Goal: Task Accomplishment & Management: Complete application form

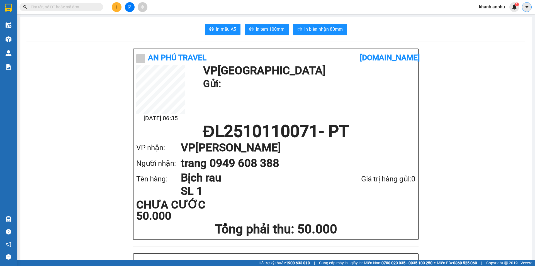
click at [526, 6] on icon "caret-down" at bounding box center [527, 6] width 5 height 5
click at [497, 11] on div "khanh.anphu 1" at bounding box center [497, 7] width 45 height 10
click at [495, 10] on span "khanh.anphu" at bounding box center [492, 6] width 35 height 7
click at [495, 17] on span "Đăng xuất" at bounding box center [494, 17] width 23 height 6
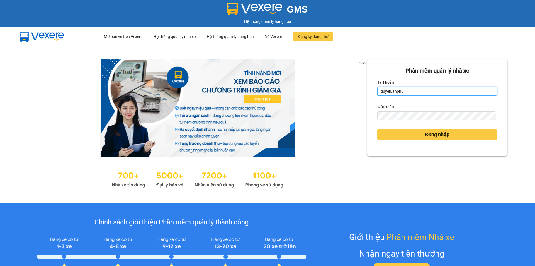
click at [421, 91] on input "duyen.anphu" at bounding box center [437, 91] width 120 height 9
type input "hoangson.anphu"
click at [433, 142] on div "Đăng nhập" at bounding box center [437, 134] width 120 height 15
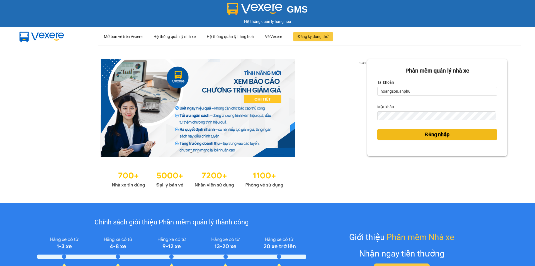
click at [431, 136] on span "Đăng nhập" at bounding box center [437, 134] width 25 height 8
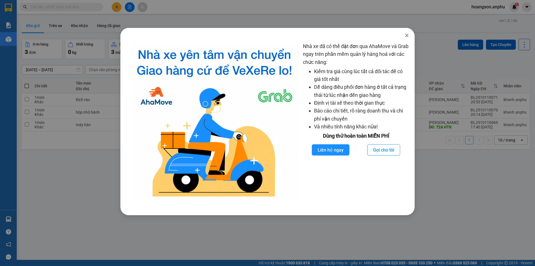
click at [408, 35] on icon "close" at bounding box center [407, 35] width 4 height 4
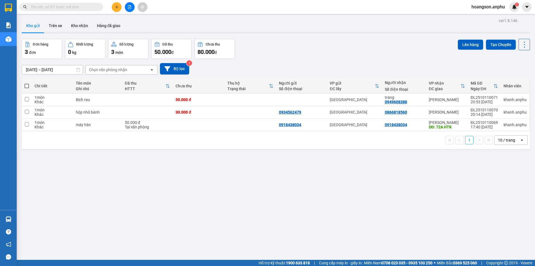
click at [128, 9] on button at bounding box center [130, 7] width 10 height 10
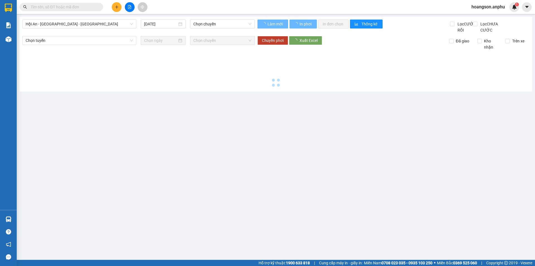
type input "[DATE]"
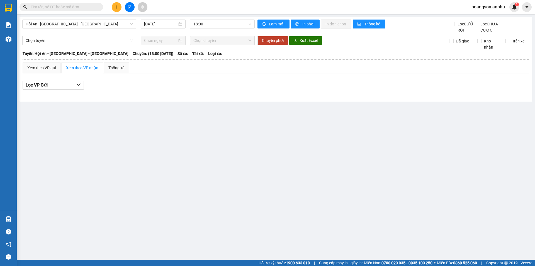
click at [60, 6] on input "text" at bounding box center [64, 7] width 66 height 6
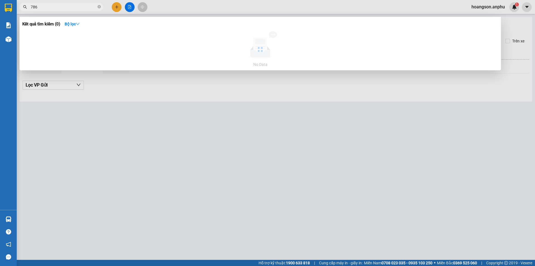
type input "786"
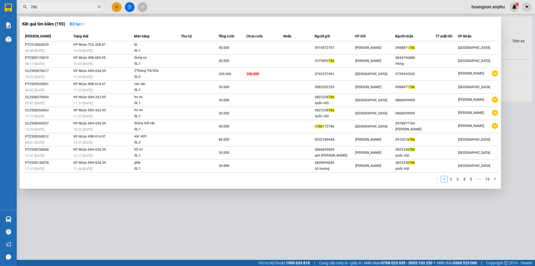
click at [119, 6] on div at bounding box center [267, 133] width 535 height 266
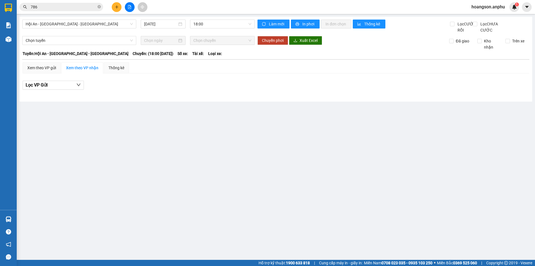
click at [119, 4] on button at bounding box center [117, 7] width 10 height 10
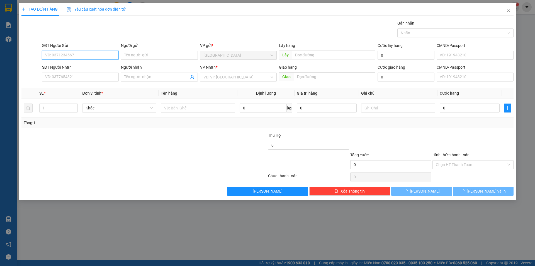
click at [69, 53] on input "SĐT Người Gửi" at bounding box center [80, 55] width 77 height 9
click at [75, 68] on div "0919050830" at bounding box center [80, 66] width 70 height 6
type input "0919050830"
type input "N3 THIỆN CHÍ - ninh gia"
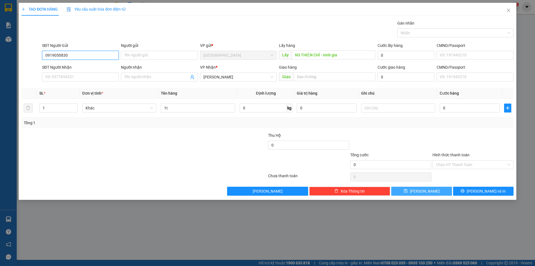
type input "0919050830"
click at [438, 192] on button "[PERSON_NAME]" at bounding box center [421, 190] width 60 height 9
click at [74, 56] on input "SĐT Người Gửi" at bounding box center [80, 55] width 77 height 9
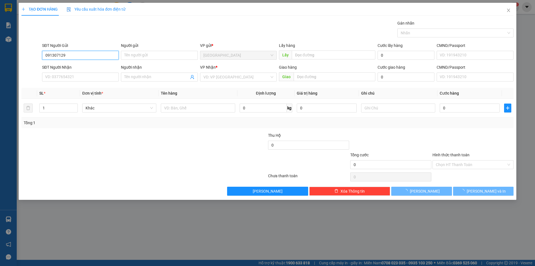
type input "0913071291"
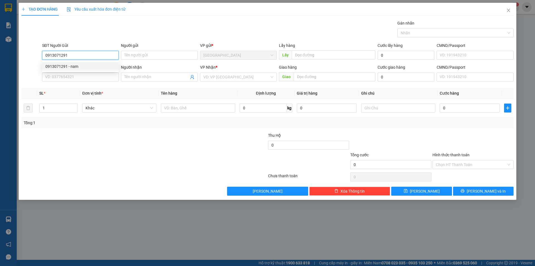
click at [74, 69] on div "0913071291 - nam" at bounding box center [80, 66] width 70 height 6
type input "nam"
type input "0972346175"
type input "[PERSON_NAME]"
type input "72 HTK"
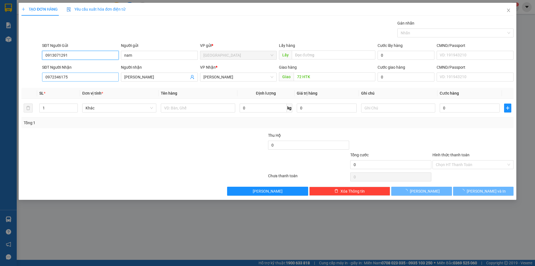
type input "0913071291"
drag, startPoint x: 86, startPoint y: 79, endPoint x: 43, endPoint y: 79, distance: 42.4
click at [43, 79] on input "0972346175" at bounding box center [80, 76] width 77 height 9
type input "50.000"
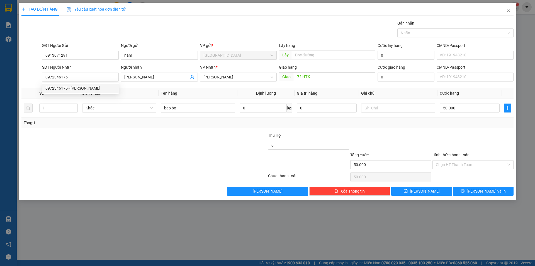
click at [260, 94] on span "Định lượng" at bounding box center [266, 93] width 20 height 4
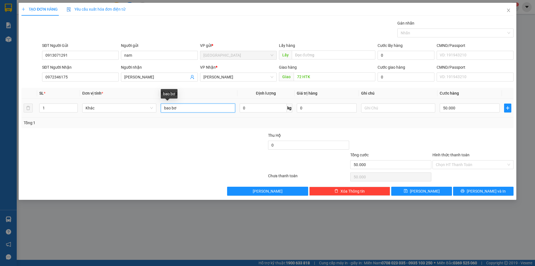
drag, startPoint x: 203, startPoint y: 108, endPoint x: 162, endPoint y: 107, distance: 41.3
click at [162, 107] on input "bao bơ" at bounding box center [198, 107] width 74 height 9
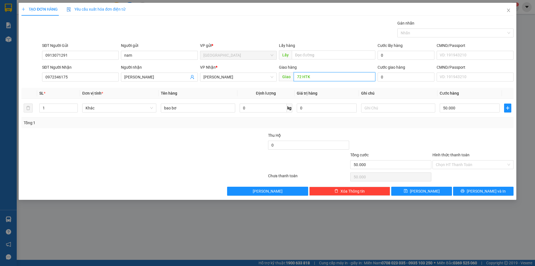
click at [318, 76] on input "72 HTK" at bounding box center [335, 76] width 82 height 9
type input "82a HTk"
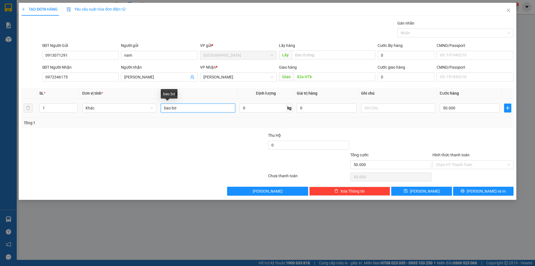
click at [182, 110] on input "bao bơ" at bounding box center [198, 107] width 74 height 9
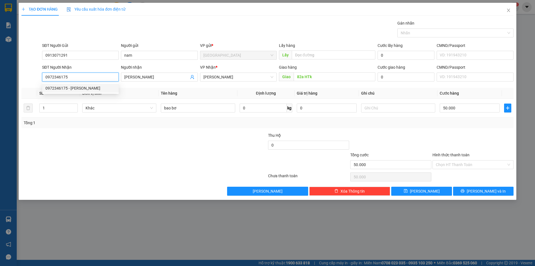
drag, startPoint x: 81, startPoint y: 76, endPoint x: 30, endPoint y: 79, distance: 51.1
click at [30, 79] on div "SĐT Người Nhận 0972346175 Người nhận Vũ VP Nhận * [PERSON_NAME] Giao hàng Giao …" at bounding box center [267, 74] width 493 height 20
drag, startPoint x: 91, startPoint y: 154, endPoint x: 81, endPoint y: 141, distance: 16.0
click at [88, 151] on form "Thu Hộ 0 Tổng cước 50.000 Hình thức thanh toán Chọn HT Thanh Toán" at bounding box center [267, 151] width 492 height 39
click at [105, 130] on div "Transit Pickup Surcharge Ids Transit Deliver Surcharge Ids Transit Deliver Surc…" at bounding box center [267, 107] width 492 height 175
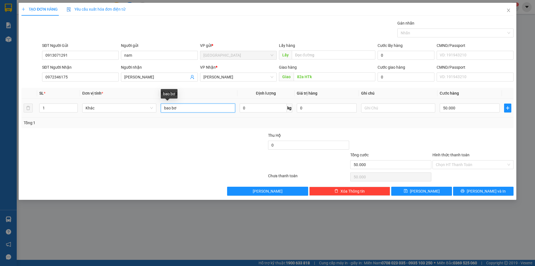
click at [200, 107] on input "bao bơ" at bounding box center [198, 107] width 74 height 9
type input "b"
type input "2t van go"
click at [464, 108] on input "50.000" at bounding box center [470, 107] width 60 height 9
type input "2"
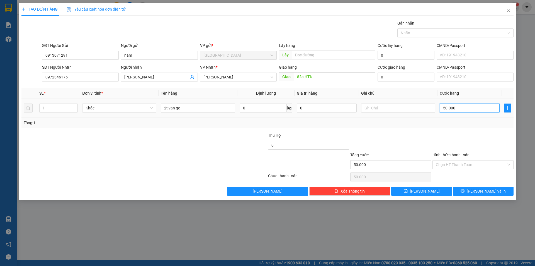
type input "2"
type input "25"
type input "250"
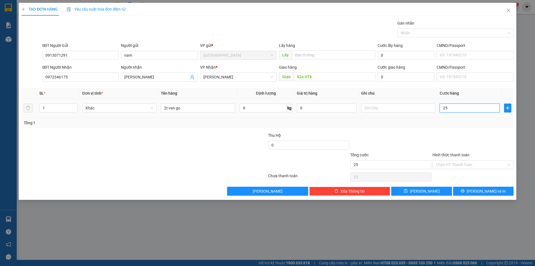
type input "250"
type input "250.000"
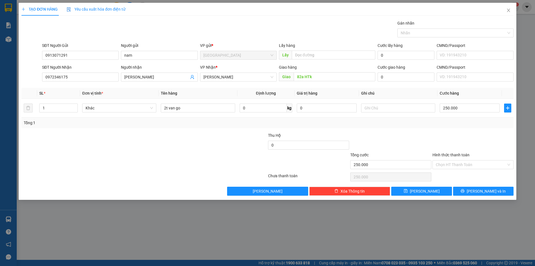
click at [457, 135] on div at bounding box center [473, 142] width 82 height 20
click at [450, 164] on input "Hình thức thanh toán" at bounding box center [471, 164] width 71 height 8
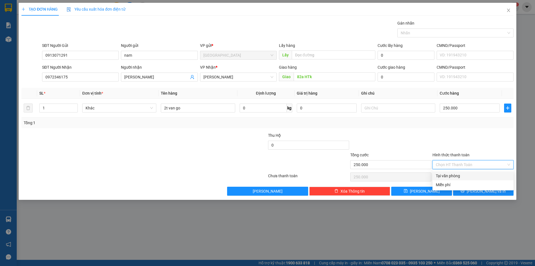
click at [453, 176] on div "Tại văn phòng" at bounding box center [473, 176] width 74 height 6
type input "0"
click at [470, 191] on button "[PERSON_NAME] và In" at bounding box center [483, 190] width 60 height 9
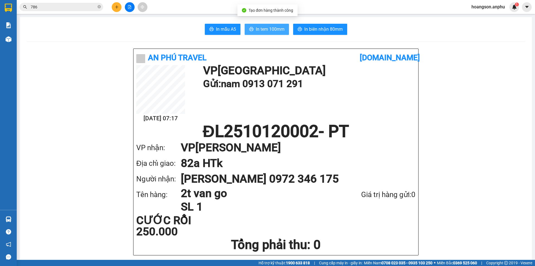
click at [268, 32] on span "In tem 100mm" at bounding box center [270, 29] width 29 height 7
click at [261, 25] on button "In tem 100mm" at bounding box center [267, 29] width 44 height 11
click at [100, 7] on icon "close-circle" at bounding box center [99, 6] width 3 height 3
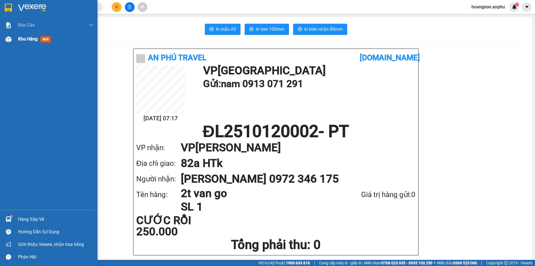
click at [20, 40] on span "Kho hàng" at bounding box center [28, 38] width 20 height 5
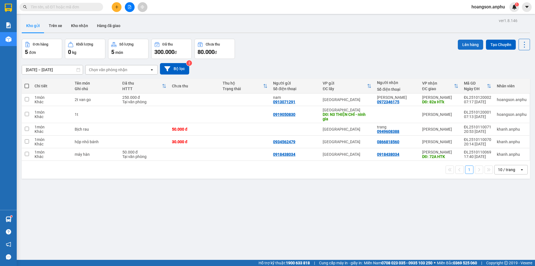
click at [469, 45] on button "Lên hàng" at bounding box center [470, 45] width 25 height 10
click at [26, 86] on span at bounding box center [27, 86] width 4 height 4
click at [27, 83] on input "checkbox" at bounding box center [27, 83] width 0 height 0
checkbox input "true"
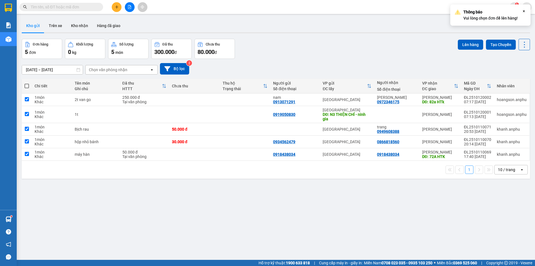
checkbox input "true"
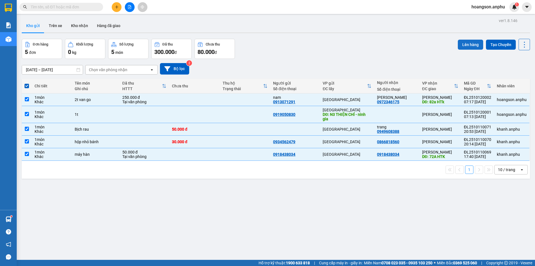
click at [466, 46] on button "Lên hàng" at bounding box center [470, 45] width 25 height 10
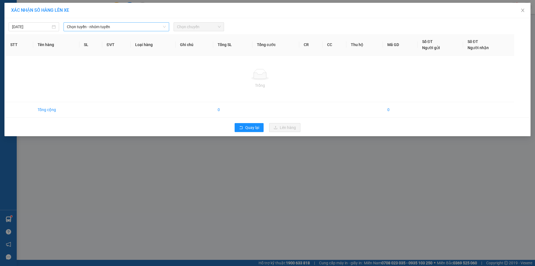
click at [97, 29] on span "Chọn tuyến - nhóm tuyến" at bounding box center [116, 27] width 99 height 8
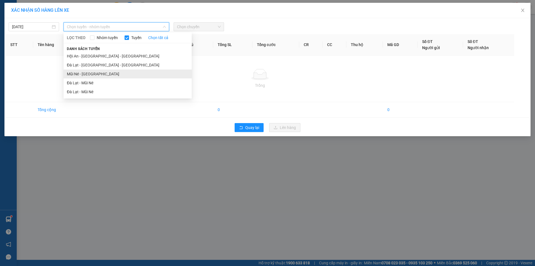
click at [94, 73] on li "Mũi Né - [GEOGRAPHIC_DATA]" at bounding box center [128, 73] width 128 height 9
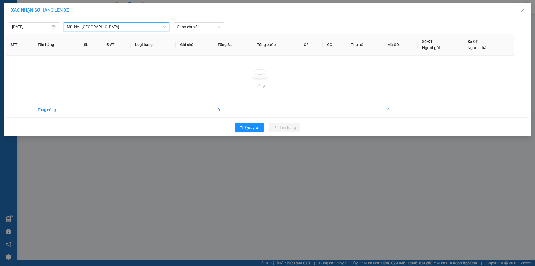
click at [113, 27] on span "Mũi Né - [GEOGRAPHIC_DATA]" at bounding box center [116, 27] width 99 height 8
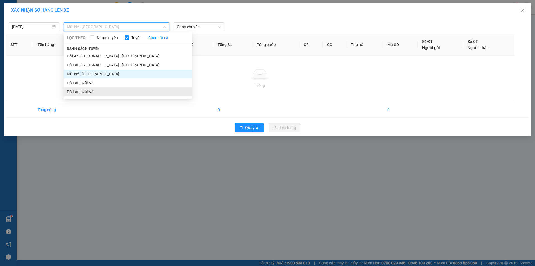
click at [87, 89] on li "Đà Lạt - Mũi Né" at bounding box center [128, 91] width 128 height 9
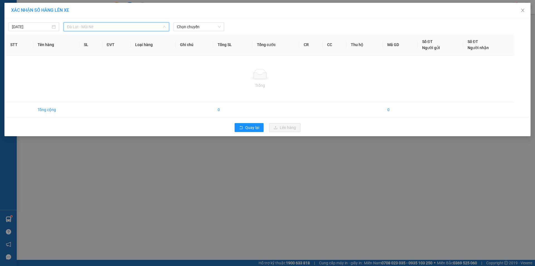
click at [125, 26] on span "Đà Lạt - Mũi Né" at bounding box center [116, 27] width 99 height 8
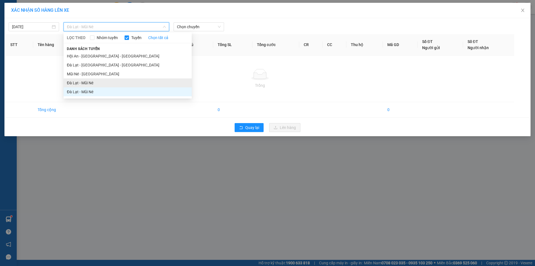
click at [93, 80] on li "Đà Lạt - Mũi Né" at bounding box center [128, 82] width 128 height 9
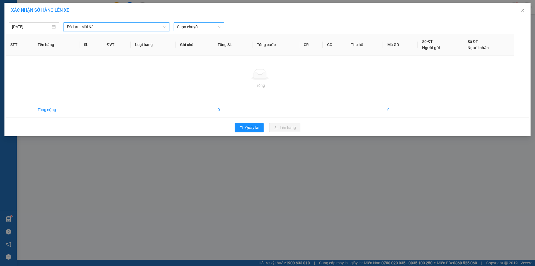
click at [196, 29] on span "Chọn chuyến" at bounding box center [199, 27] width 44 height 8
click at [523, 10] on icon "close" at bounding box center [523, 10] width 4 height 4
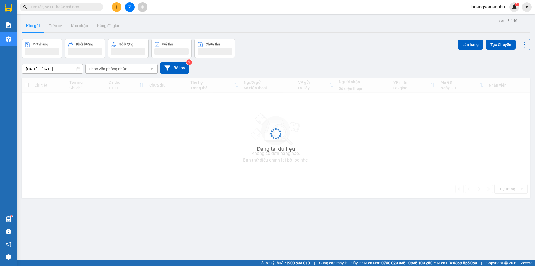
click at [71, 9] on input "text" at bounding box center [64, 7] width 66 height 6
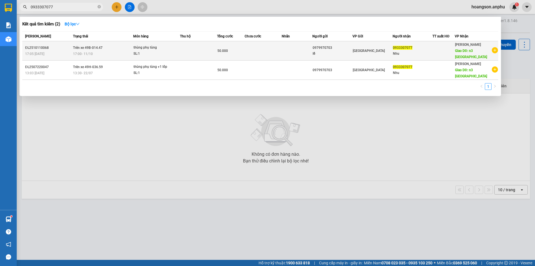
type input "0933307077"
click at [173, 53] on div "SL: 1" at bounding box center [155, 54] width 42 height 6
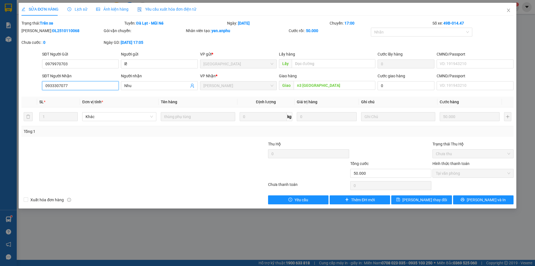
drag, startPoint x: 84, startPoint y: 87, endPoint x: 34, endPoint y: 91, distance: 50.1
click at [34, 91] on div "SĐT Người Nhận 0933307077 0933307077 Người nhận Nhu VP Nhận * Phan Thiết Giao h…" at bounding box center [267, 83] width 493 height 20
click at [52, 90] on div "SĐT Người Nhận 0933307077 0933307077" at bounding box center [80, 83] width 77 height 20
click at [510, 14] on span "Close" at bounding box center [509, 11] width 16 height 16
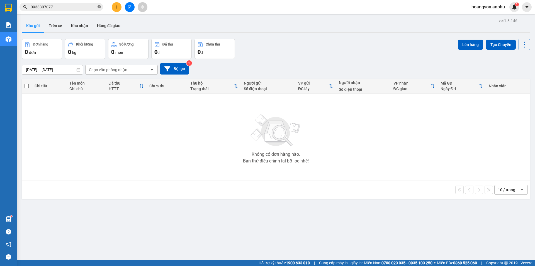
click at [99, 8] on icon "close-circle" at bounding box center [99, 6] width 3 height 3
click at [84, 9] on input "text" at bounding box center [64, 7] width 66 height 6
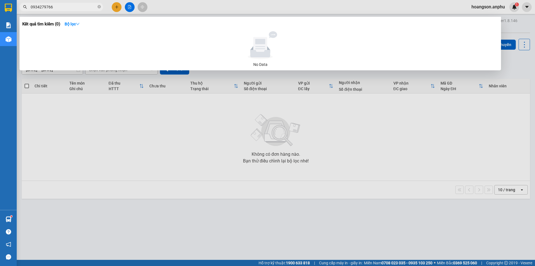
type input "0934279766"
click at [515, 29] on div at bounding box center [267, 133] width 535 height 266
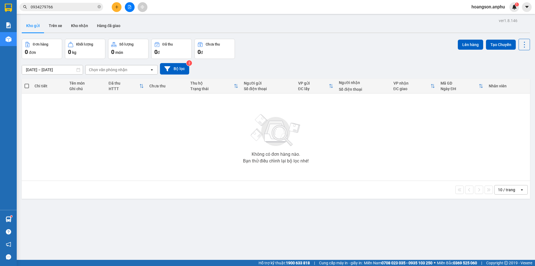
scroll to position [26, 0]
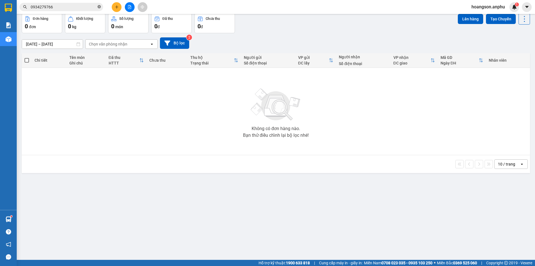
click at [98, 8] on icon "close-circle" at bounding box center [99, 6] width 3 height 3
click at [82, 10] on span at bounding box center [62, 7] width 84 height 8
click at [82, 8] on input "text" at bounding box center [64, 7] width 66 height 6
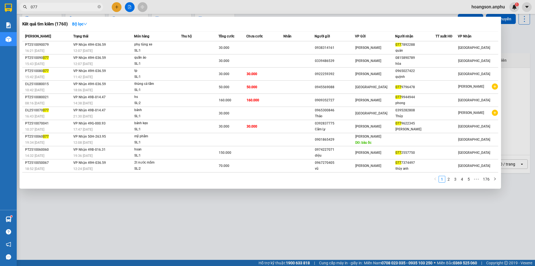
type input "7077"
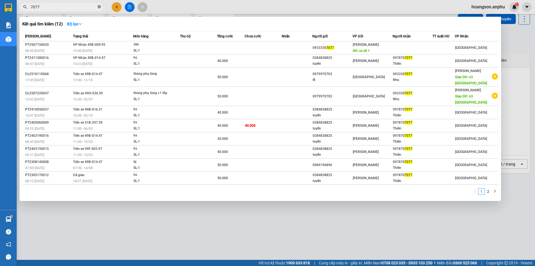
click at [101, 7] on icon "close-circle" at bounding box center [99, 6] width 3 height 3
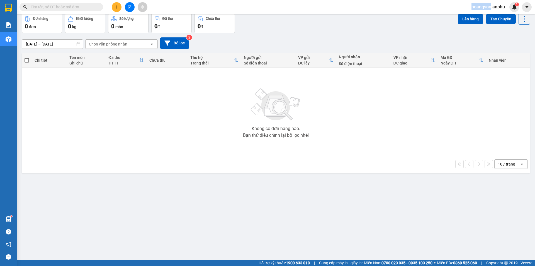
click at [101, 6] on span at bounding box center [99, 7] width 3 height 6
click at [62, 8] on input "text" at bounding box center [64, 7] width 66 height 6
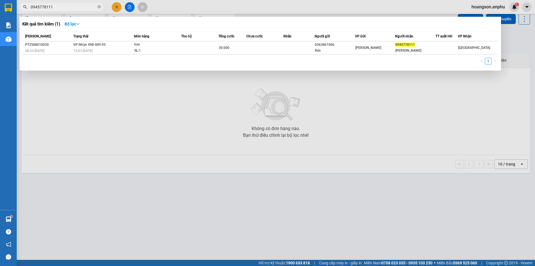
type input "0945778111"
click at [122, 10] on div at bounding box center [267, 133] width 535 height 266
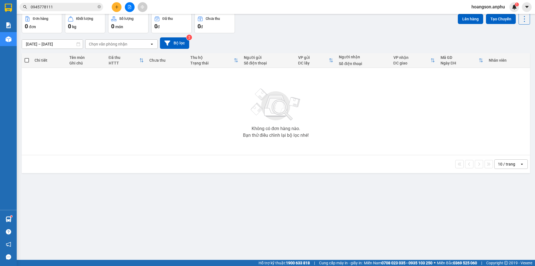
click at [120, 8] on button at bounding box center [117, 7] width 10 height 10
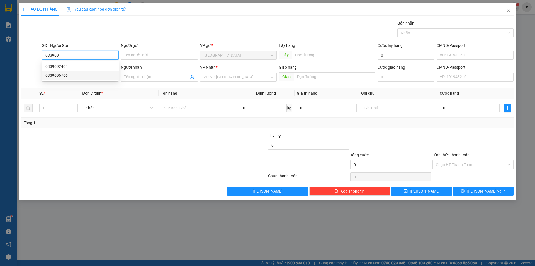
click at [61, 72] on div "0339096766" at bounding box center [80, 75] width 77 height 9
type input "0339096766"
type input "0914660865"
type input "quyên"
type input "50.000"
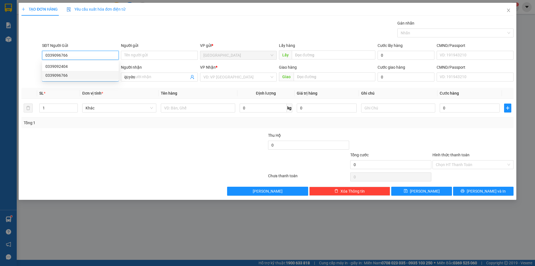
type input "50.000"
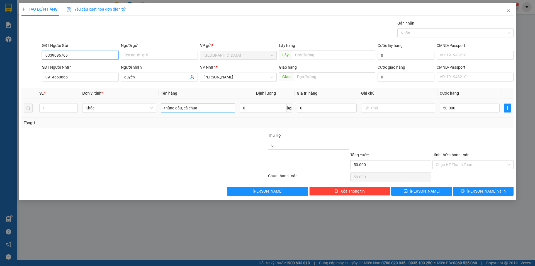
type input "0339096766"
drag, startPoint x: 218, startPoint y: 105, endPoint x: 164, endPoint y: 108, distance: 53.9
click at [164, 108] on input "thùng dâu, cà chua" at bounding box center [198, 107] width 74 height 9
type input "1T Chả"
click at [466, 110] on input "50.000" at bounding box center [470, 107] width 60 height 9
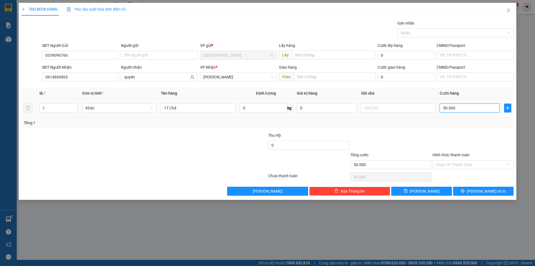
type input "4"
type input "41"
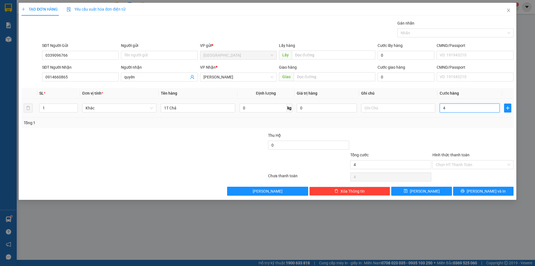
type input "41"
type input "4"
type input "40"
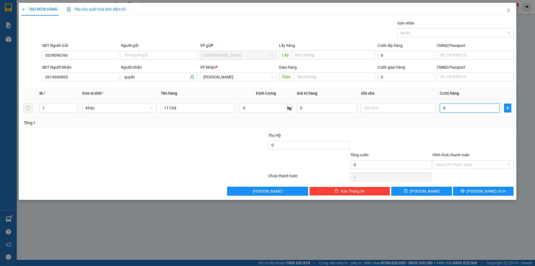
type input "40"
type input "40.000"
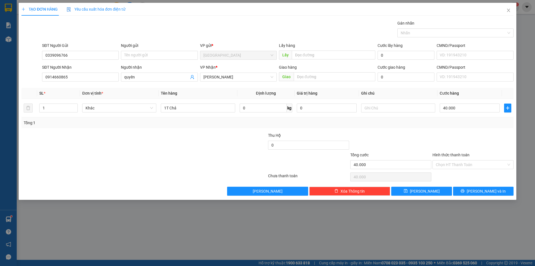
click at [433, 148] on div at bounding box center [473, 142] width 82 height 20
click at [429, 189] on button "[PERSON_NAME]" at bounding box center [421, 190] width 60 height 9
type input "0"
click at [512, 12] on span "Close" at bounding box center [509, 11] width 16 height 16
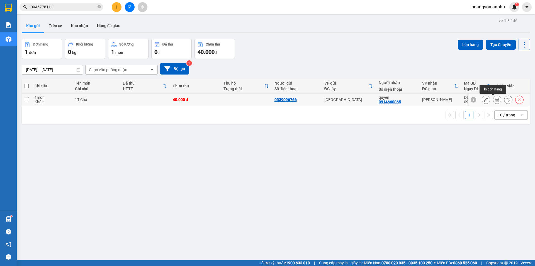
click at [495, 100] on icon at bounding box center [497, 100] width 4 height 4
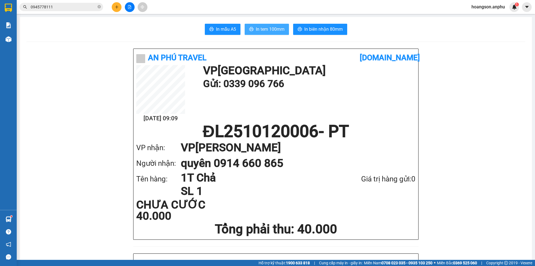
click at [263, 25] on button "In tem 100mm" at bounding box center [267, 29] width 44 height 11
click at [116, 3] on button at bounding box center [117, 7] width 10 height 10
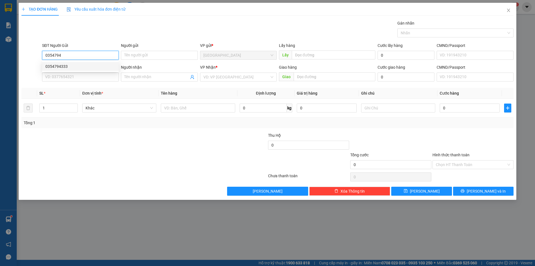
click at [74, 69] on div "0354794333" at bounding box center [80, 66] width 77 height 9
type input "0354794333"
type input "0349134367"
type input "Chị Nhi"
type input "63B HTK"
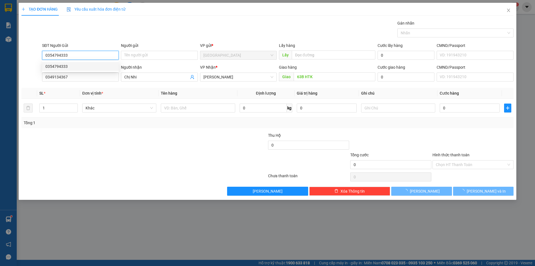
type input "60.000"
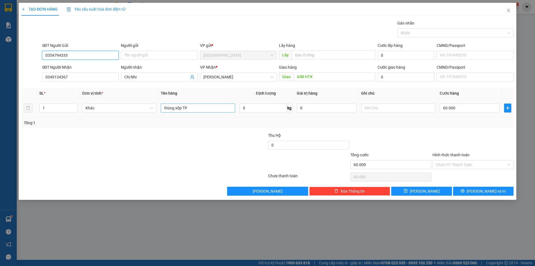
type input "0354794333"
drag, startPoint x: 200, startPoint y: 108, endPoint x: 161, endPoint y: 104, distance: 39.2
click at [161, 104] on input "thùng xốp TP" at bounding box center [198, 107] width 74 height 9
type input "1 cây bông"
click at [461, 107] on input "60.000" at bounding box center [470, 107] width 60 height 9
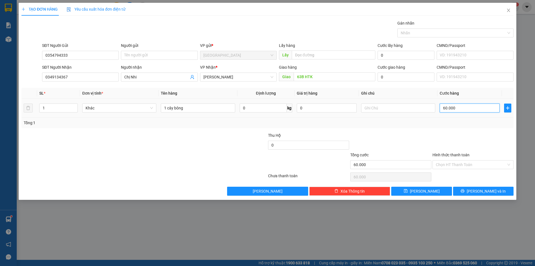
type input "0"
type input "50"
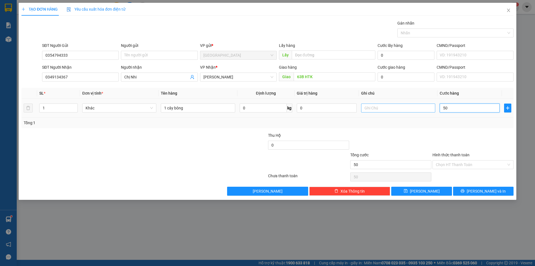
type input "50"
type input "50.000"
click at [402, 105] on input "text" at bounding box center [398, 107] width 74 height 9
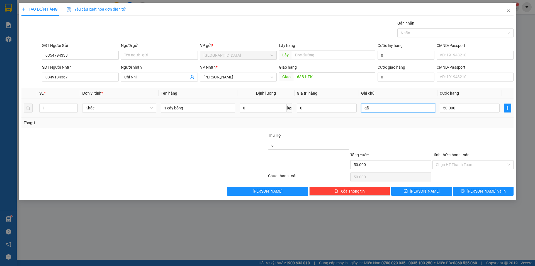
type input "g"
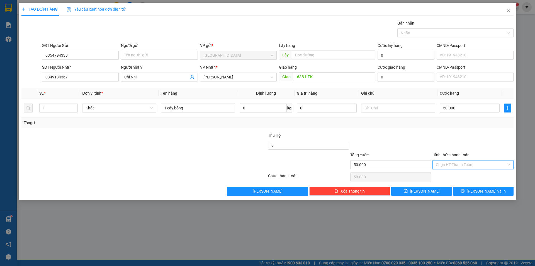
click at [456, 163] on input "Hình thức thanh toán" at bounding box center [471, 164] width 71 height 8
click at [455, 173] on div "Tại văn phòng" at bounding box center [473, 176] width 74 height 6
type input "0"
click at [378, 109] on input "text" at bounding box center [398, 107] width 74 height 9
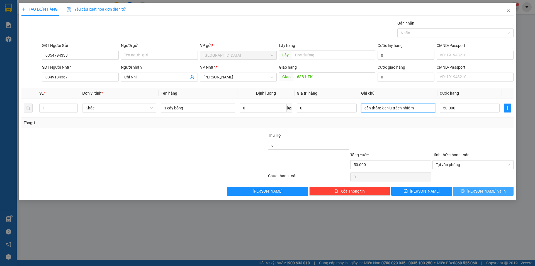
type input "cẩn thận: k chịu trách nhiệm"
click at [497, 188] on button "[PERSON_NAME] và In" at bounding box center [483, 190] width 60 height 9
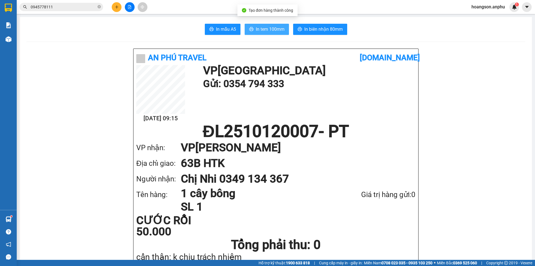
click at [276, 25] on button "In tem 100mm" at bounding box center [267, 29] width 44 height 11
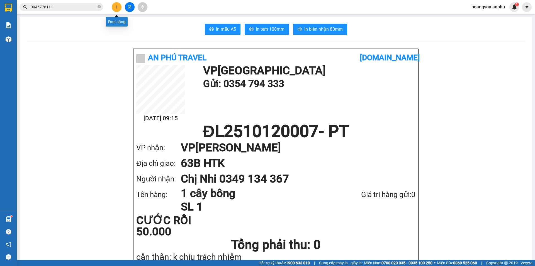
click at [117, 5] on icon "plus" at bounding box center [117, 7] width 4 height 4
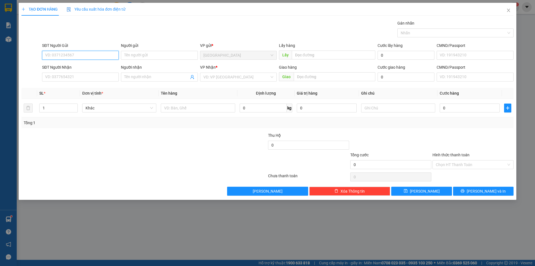
click at [88, 55] on input "SĐT Người Gửi" at bounding box center [80, 55] width 77 height 9
click at [69, 66] on div "0369773253" at bounding box center [80, 66] width 70 height 6
type input "0369773253"
type input "0916003587"
type input "30.000"
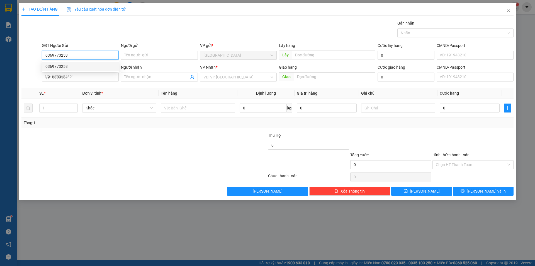
type input "30.000"
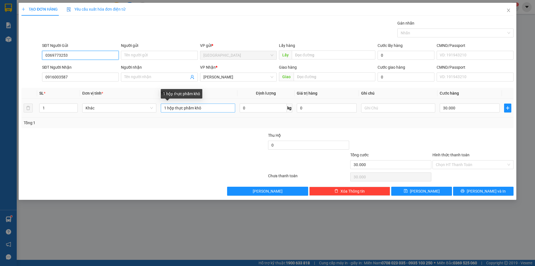
type input "0369773253"
drag, startPoint x: 199, startPoint y: 106, endPoint x: 158, endPoint y: 105, distance: 40.7
click at [158, 105] on tr "1 Khác 1 hộp thực phẩm khô 0 kg 0 30.000" at bounding box center [267, 108] width 492 height 19
type input "1"
type input "phụ kiện pha chế"
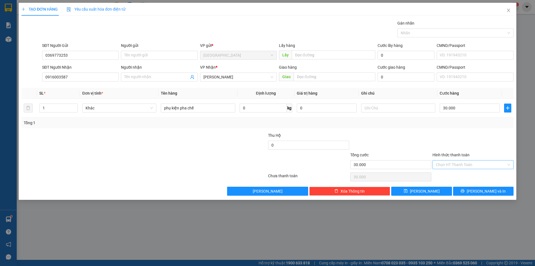
click at [450, 161] on input "Hình thức thanh toán" at bounding box center [471, 164] width 71 height 8
click at [456, 175] on div "Tại văn phòng" at bounding box center [473, 176] width 74 height 6
type input "0"
click at [493, 190] on span "[PERSON_NAME] và In" at bounding box center [486, 191] width 39 height 6
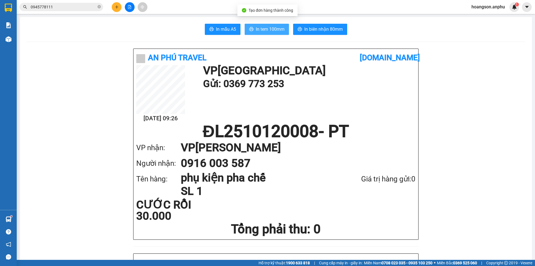
click at [261, 30] on span "In tem 100mm" at bounding box center [270, 29] width 29 height 7
click at [275, 33] on button "In tem 100mm" at bounding box center [267, 29] width 44 height 11
click at [116, 8] on icon "plus" at bounding box center [117, 7] width 4 height 4
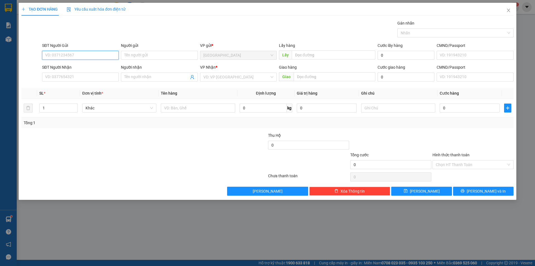
click at [63, 54] on input "SĐT Người Gửi" at bounding box center [80, 55] width 77 height 9
type input "0901231043"
click at [85, 73] on input "SĐT Người Nhận" at bounding box center [80, 76] width 77 height 9
type input "0945311981"
click at [244, 79] on input "search" at bounding box center [236, 77] width 66 height 8
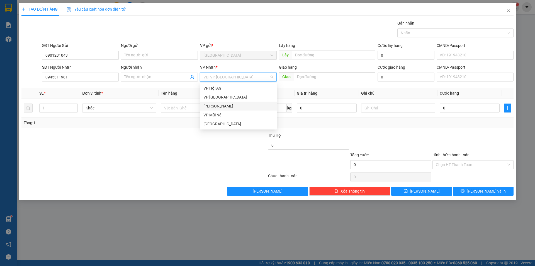
click at [223, 108] on div "[PERSON_NAME]" at bounding box center [238, 106] width 70 height 6
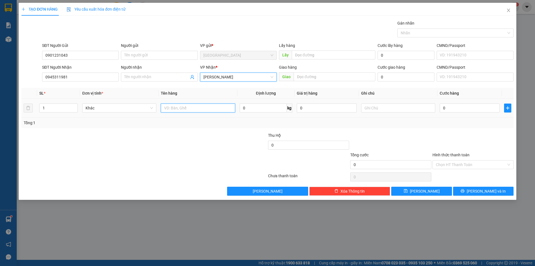
click at [192, 109] on input "text" at bounding box center [198, 107] width 74 height 9
type input "hso"
click at [462, 109] on input "0" at bounding box center [470, 107] width 60 height 9
type input "3"
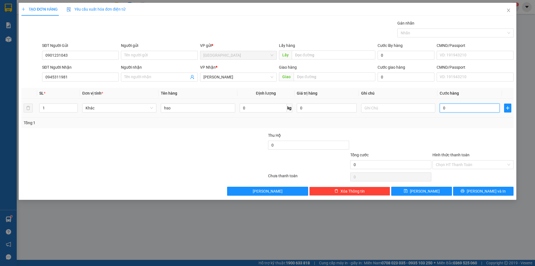
type input "3"
type input "30"
click at [421, 134] on div at bounding box center [391, 142] width 82 height 20
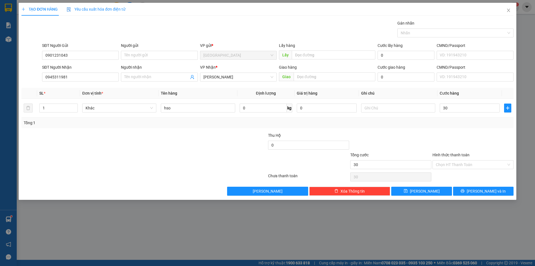
type input "30.000"
click at [454, 161] on input "Hình thức thanh toán" at bounding box center [471, 164] width 71 height 8
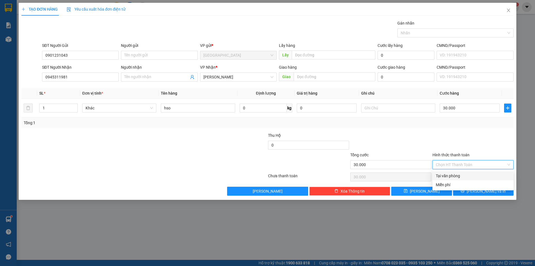
click at [465, 175] on div "Tại văn phòng" at bounding box center [473, 176] width 74 height 6
type input "0"
click at [472, 190] on button "[PERSON_NAME] và In" at bounding box center [483, 190] width 60 height 9
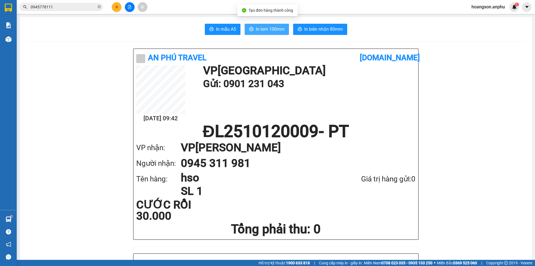
click at [280, 28] on span "In tem 100mm" at bounding box center [270, 29] width 29 height 7
click at [496, 8] on span "hoangson.anphu" at bounding box center [488, 6] width 42 height 7
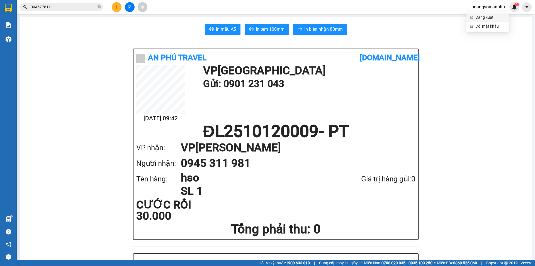
click at [486, 18] on span "Đăng xuất" at bounding box center [491, 17] width 31 height 6
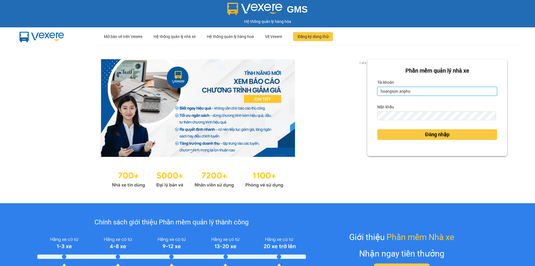
click at [406, 88] on input "hoangson.anphu" at bounding box center [437, 91] width 120 height 9
type input "yen.anphu"
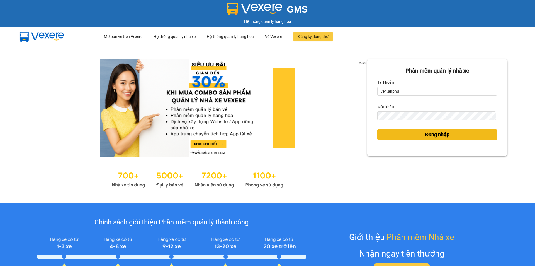
click at [408, 134] on button "Đăng nhập" at bounding box center [437, 134] width 120 height 11
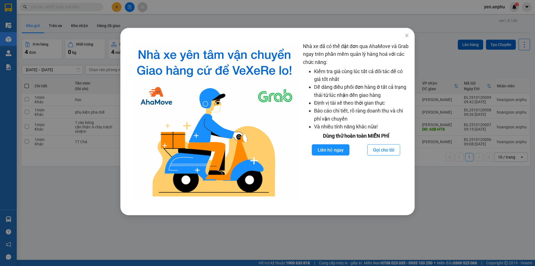
click at [131, 10] on div "Nhà xe đã có thể đặt đơn qua AhaMove và Grab ngay trên phần mềm quản lý hàng ho…" at bounding box center [267, 133] width 535 height 266
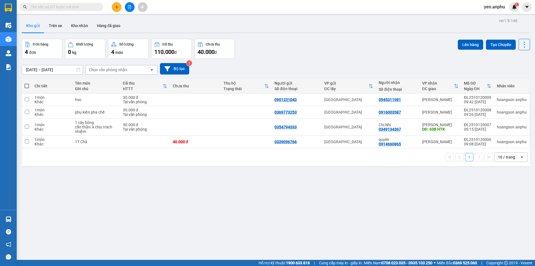
click at [117, 5] on icon "plus" at bounding box center [117, 7] width 4 height 4
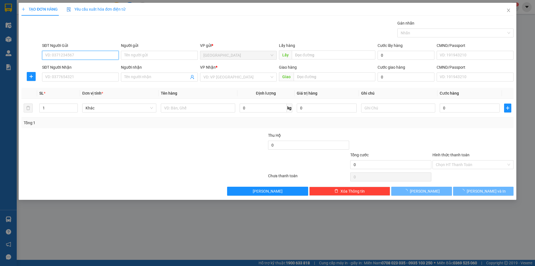
click at [90, 55] on input "SĐT Người Gửi" at bounding box center [80, 55] width 77 height 9
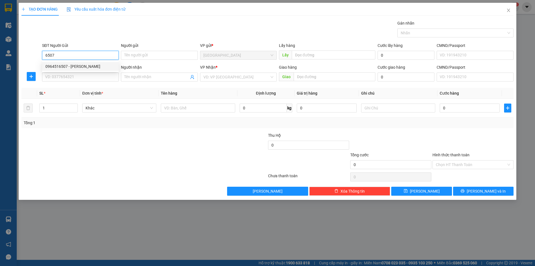
click at [83, 68] on div "0964516507 - Thảo dâu" at bounding box center [80, 66] width 70 height 6
type input "0964516507"
type input "Thảo dâu"
type input "Nhà xe Việt Tân ĐT"
type input "30.000"
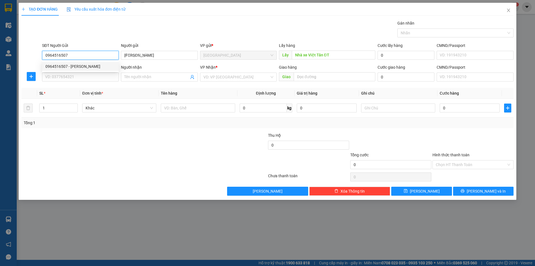
type input "30.000"
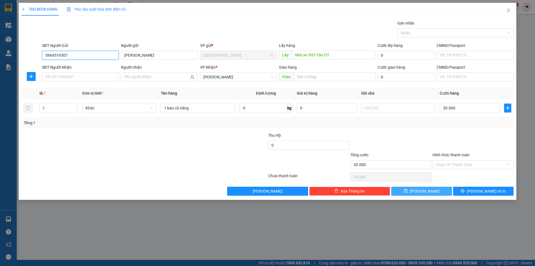
type input "0964516507"
click at [423, 192] on span "[PERSON_NAME]" at bounding box center [425, 191] width 30 height 6
type input "0"
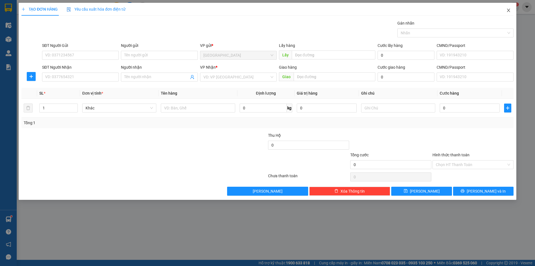
click at [510, 10] on icon "close" at bounding box center [509, 10] width 4 height 4
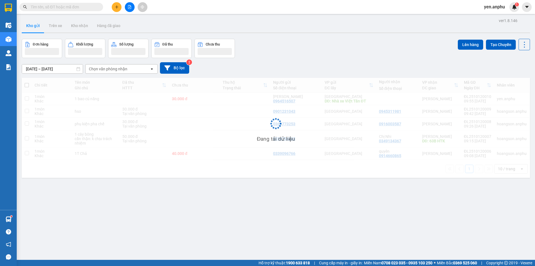
click at [130, 7] on icon "file-add" at bounding box center [130, 7] width 4 height 4
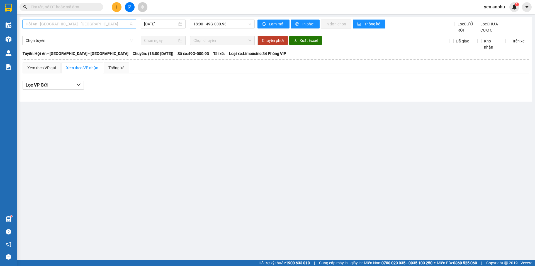
click at [64, 23] on span "Hội An - [GEOGRAPHIC_DATA] - [GEOGRAPHIC_DATA]" at bounding box center [79, 24] width 107 height 8
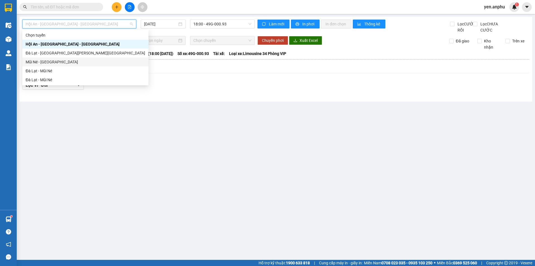
click at [46, 61] on div "Mũi Né - [GEOGRAPHIC_DATA]" at bounding box center [86, 62] width 120 height 6
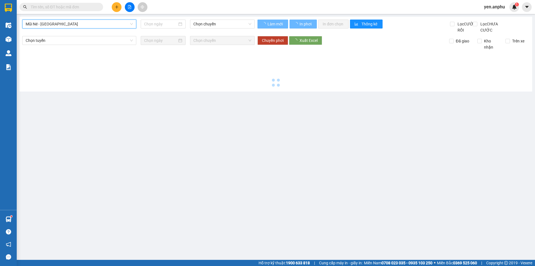
type input "[DATE]"
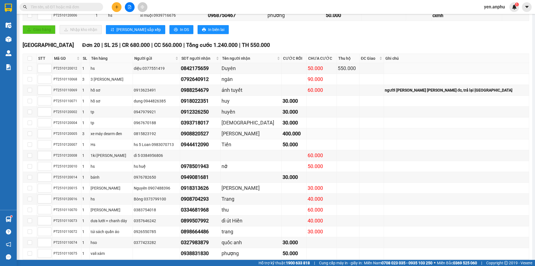
scroll to position [193, 0]
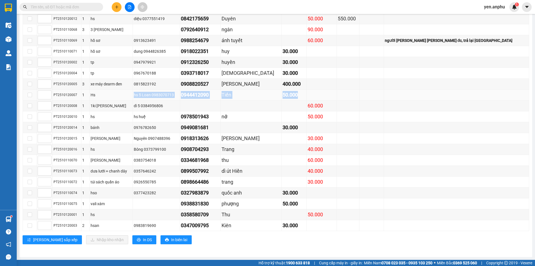
drag, startPoint x: 160, startPoint y: 96, endPoint x: 336, endPoint y: 98, distance: 176.2
click at [336, 98] on tr "PT2510120007 1 Hs hs 5 Loan 0983070713 0944412090 Tiến 50.000" at bounding box center [276, 94] width 507 height 11
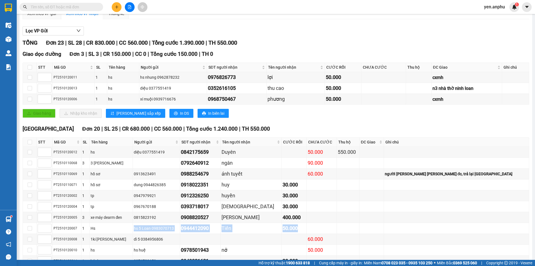
scroll to position [0, 0]
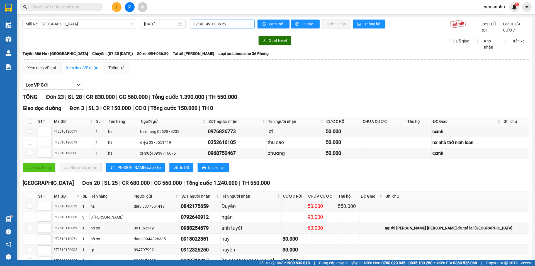
click at [211, 27] on span "07:30 - 49H-036.59" at bounding box center [222, 24] width 58 height 8
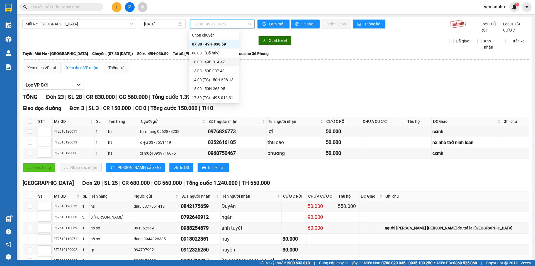
click at [213, 59] on div "10:00 - 49B-014.47" at bounding box center [213, 62] width 43 height 6
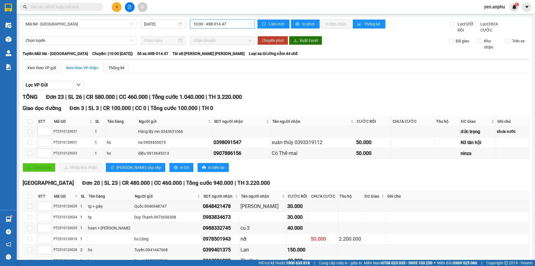
click at [219, 21] on span "10:00 - 49B-014.47" at bounding box center [222, 24] width 58 height 8
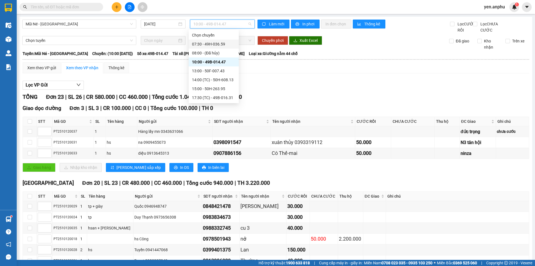
click at [214, 47] on div "07:30 - 49H-036.59" at bounding box center [213, 44] width 43 height 6
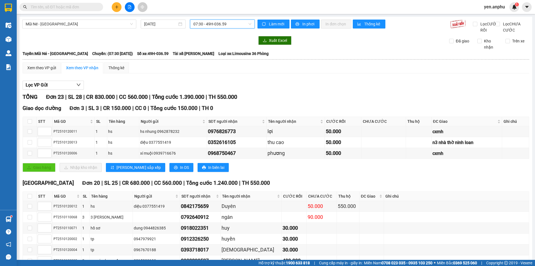
click at [241, 28] on span "07:30 - 49H-036.59" at bounding box center [222, 24] width 58 height 8
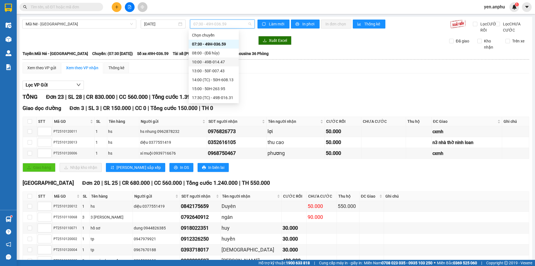
click at [220, 61] on div "10:00 - 49B-014.47" at bounding box center [213, 62] width 43 height 6
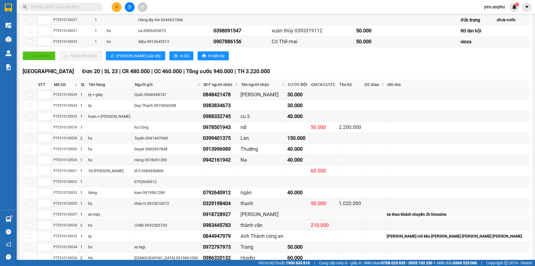
scroll to position [193, 0]
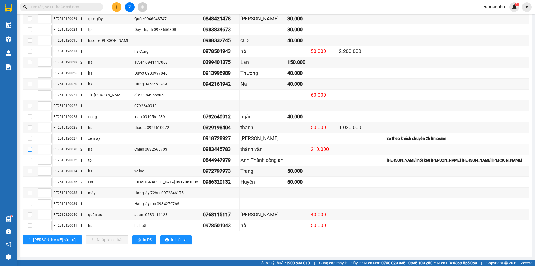
click at [29, 149] on input "checkbox" at bounding box center [30, 149] width 4 height 4
checkbox input "true"
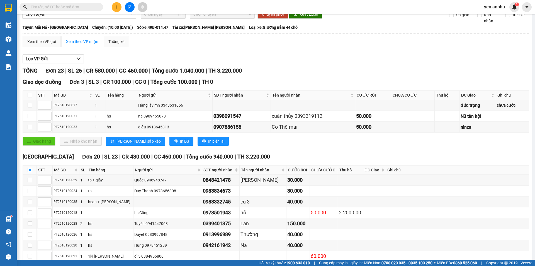
scroll to position [0, 0]
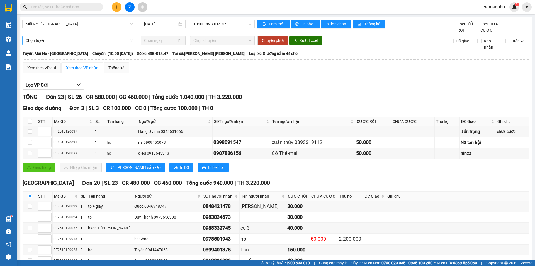
click at [52, 45] on span "Chọn tuyến" at bounding box center [79, 40] width 107 height 8
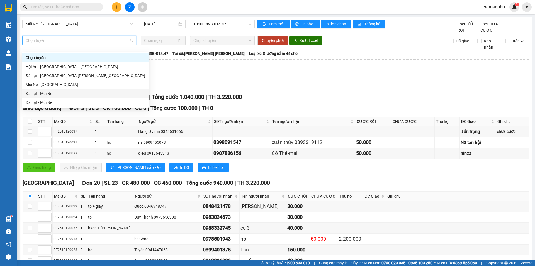
click at [37, 84] on div "Mũi Né - [GEOGRAPHIC_DATA]" at bounding box center [86, 84] width 120 height 6
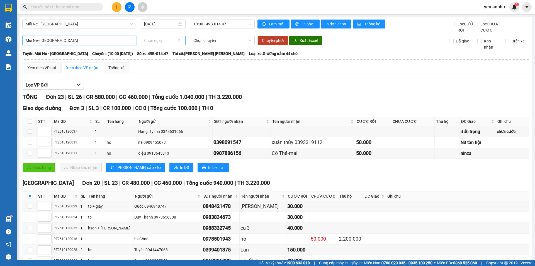
click at [163, 43] on input at bounding box center [160, 40] width 33 height 6
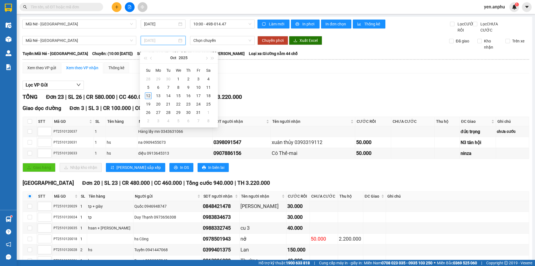
type input "[DATE]"
click at [149, 95] on div "12" at bounding box center [148, 95] width 7 height 7
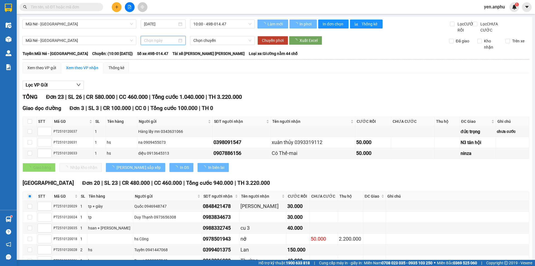
type input "[DATE]"
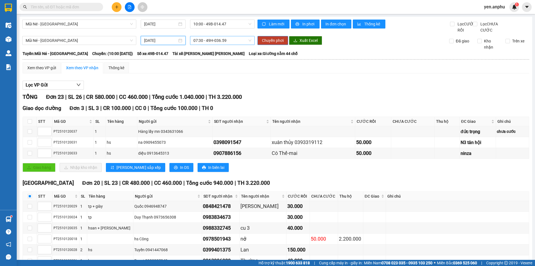
click at [212, 45] on span "07:30 - 49H-036.59" at bounding box center [222, 40] width 58 height 8
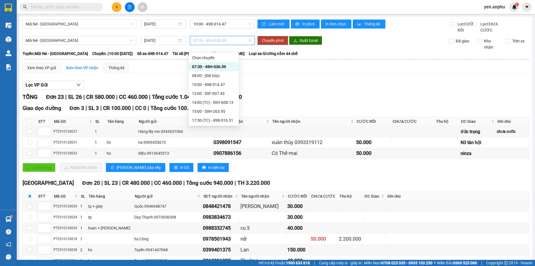
click at [212, 66] on div "07:30 - 49H-036.59" at bounding box center [213, 67] width 43 height 6
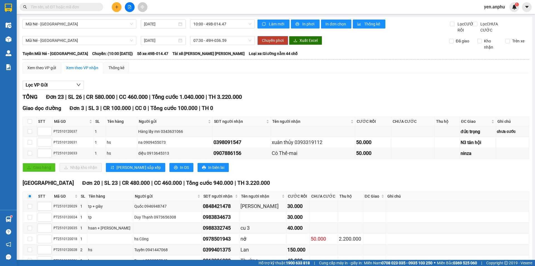
click at [281, 43] on span "Chuyển phơi" at bounding box center [273, 40] width 22 height 6
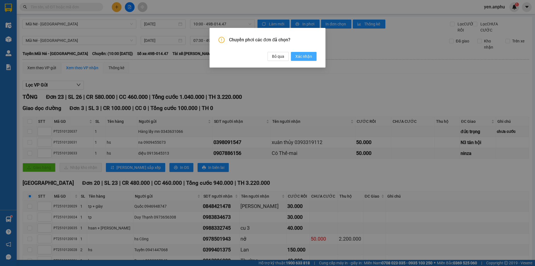
click at [304, 57] on span "Xác nhận" at bounding box center [303, 56] width 17 height 6
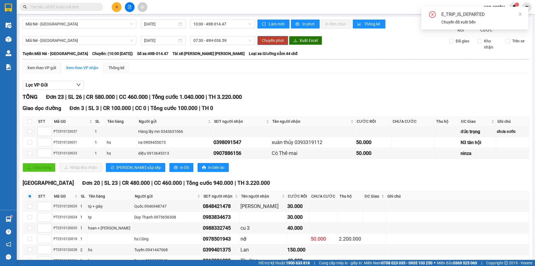
checkbox input "false"
click at [523, 15] on div "E_TRIP_IS_DEPARTED Chuyến đã xuất bến" at bounding box center [474, 18] width 107 height 23
click at [520, 14] on icon "close" at bounding box center [521, 14] width 4 height 4
click at [62, 7] on input "text" at bounding box center [64, 7] width 66 height 6
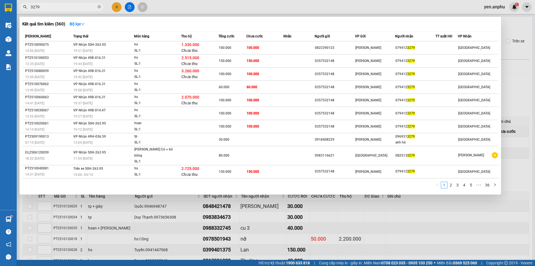
type input "3279"
